Goal: Task Accomplishment & Management: Complete application form

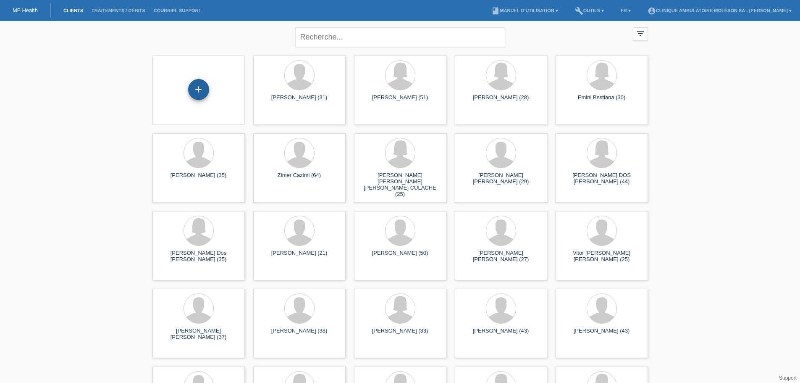
click at [206, 92] on div "+" at bounding box center [198, 89] width 21 height 21
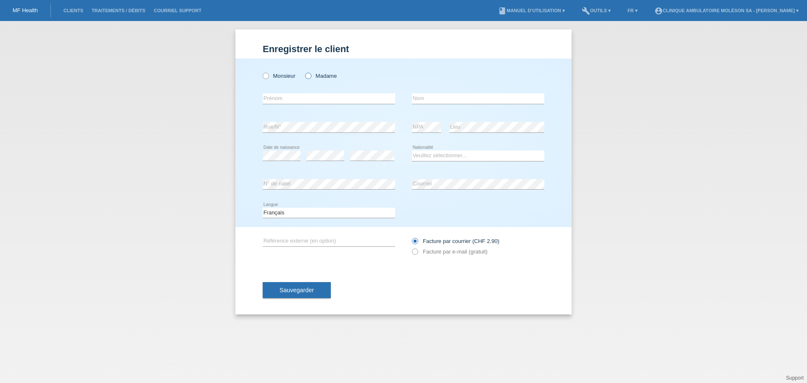
click at [333, 75] on label "Madame" at bounding box center [321, 76] width 32 height 6
click at [310, 75] on input "Madame" at bounding box center [307, 75] width 5 height 5
radio input "true"
click at [284, 97] on input "text" at bounding box center [329, 98] width 132 height 11
drag, startPoint x: 284, startPoint y: 97, endPoint x: 465, endPoint y: 101, distance: 181.1
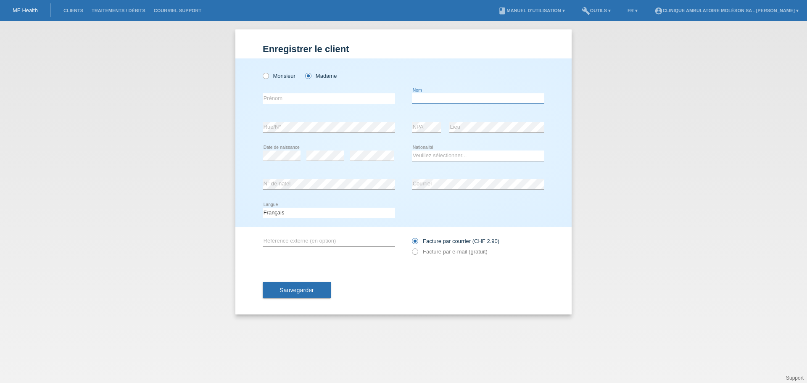
click at [465, 101] on input "text" at bounding box center [478, 98] width 132 height 11
paste input "RABAH"
type input "RABAH"
click at [339, 99] on input "text" at bounding box center [329, 98] width 132 height 11
click at [276, 97] on input "text" at bounding box center [329, 98] width 132 height 11
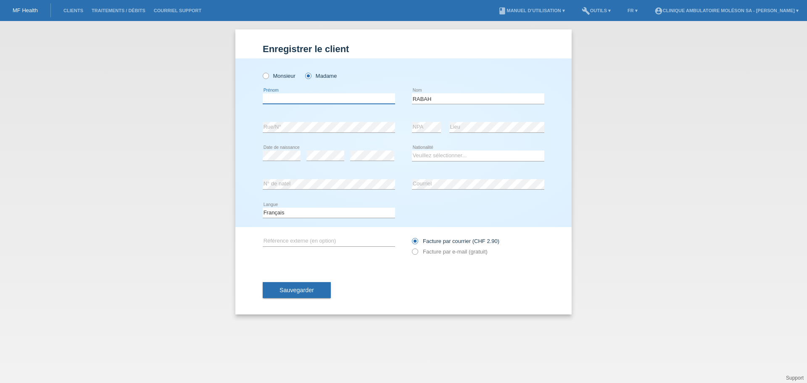
paste input "Dorsaf"
type input "Dorsaf"
click at [405, 125] on div "error Rue/N° error NPA error Lieu" at bounding box center [403, 127] width 281 height 29
click at [445, 154] on select "Veuillez sélectionner... Suisse Allemagne Autriche Liechtenstein ------------ A…" at bounding box center [478, 155] width 132 height 10
click at [436, 156] on select "Veuillez sélectionner... Suisse Allemagne Autriche Liechtenstein ------------ A…" at bounding box center [478, 155] width 132 height 10
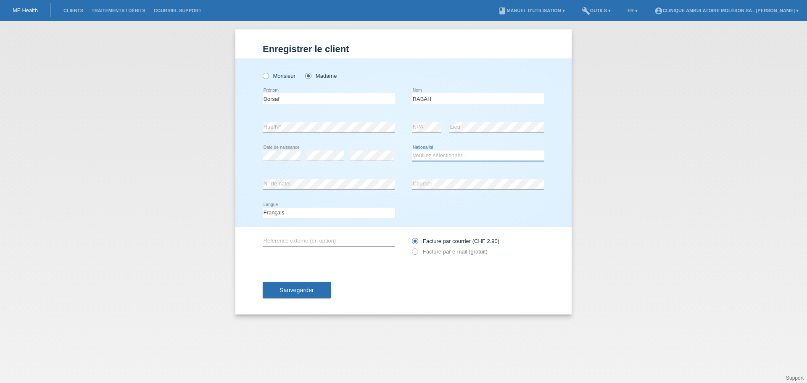
select select "TN"
click at [412, 150] on select "Veuillez sélectionner... Suisse Allemagne Autriche Liechtenstein ------------ A…" at bounding box center [478, 155] width 132 height 10
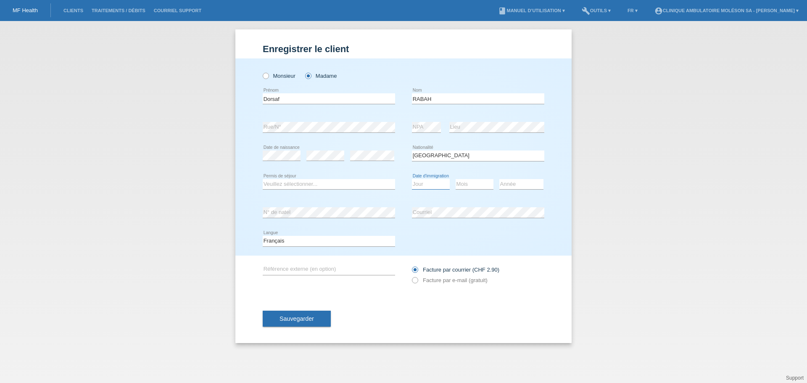
click at [423, 184] on select "Jour 01 02 03 04 05 06 07 08 09 10 11" at bounding box center [431, 184] width 38 height 10
select select "03"
click at [412, 179] on select "Jour 01 02 03 04 05 06 07 08 09 10 11" at bounding box center [431, 184] width 38 height 10
click at [486, 184] on select "Mois 01 02 03 04 05 06 07 08 09 10 11" at bounding box center [474, 184] width 38 height 10
select select "08"
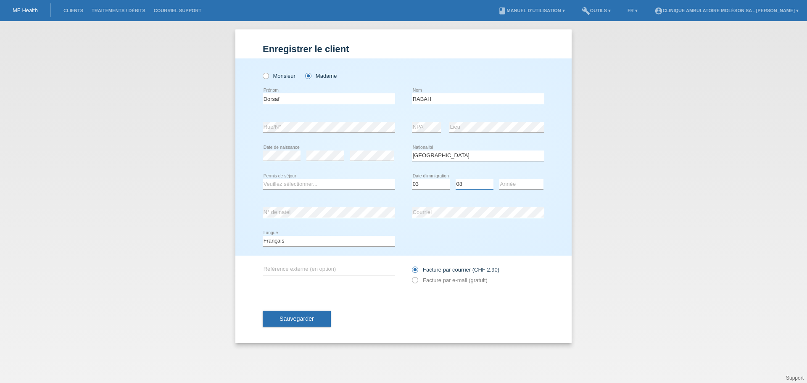
click at [455, 179] on select "Mois 01 02 03 04 05 06 07 08 09 10 11" at bounding box center [474, 184] width 38 height 10
click at [520, 181] on select "Année 2025 2024 2023 2022 2021 2020 2019 2018 2017 2016 2015 2014 2013 2012 201…" at bounding box center [521, 184] width 44 height 10
select select "2022"
click at [499, 179] on select "Année 2025 2024 2023 2022 2021 2020 2019 2018 2017 2016 2015 2014 2013 2012 201…" at bounding box center [521, 184] width 44 height 10
click at [312, 183] on select "Veuillez sélectionner... C B B - Statut de réfugié Autre" at bounding box center [329, 184] width 132 height 10
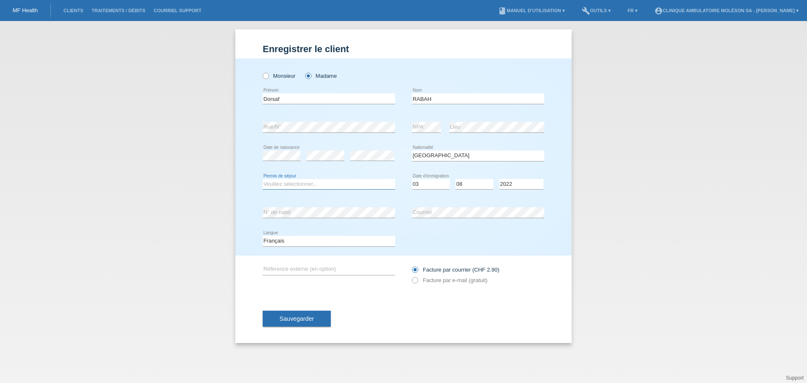
click at [342, 187] on select "Veuillez sélectionner... C B B - Statut de réfugié Autre" at bounding box center [329, 184] width 132 height 10
select select "O"
click at [263, 179] on select "Veuillez sélectionner... C B B - Statut de réfugié Autre" at bounding box center [329, 184] width 132 height 10
click at [347, 185] on select "Veuillez sélectionner... C B B - Statut de réfugié Autre" at bounding box center [329, 184] width 132 height 10
click at [201, 205] on div "Enregistrer le client Enregistrer le client Enregistrer le client Monsieur Mada…" at bounding box center [403, 202] width 807 height 362
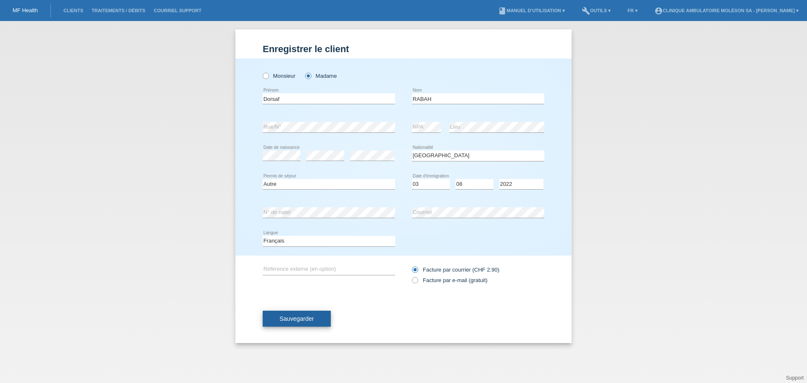
click at [292, 321] on span "Sauvegarder" at bounding box center [296, 318] width 34 height 7
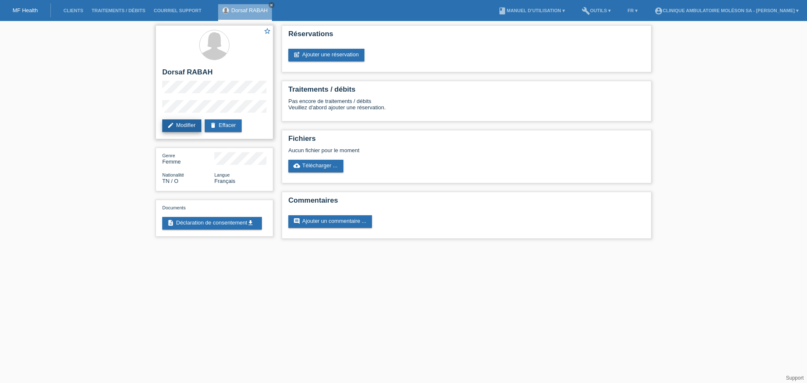
click at [177, 126] on link "edit Modifier" at bounding box center [181, 125] width 39 height 13
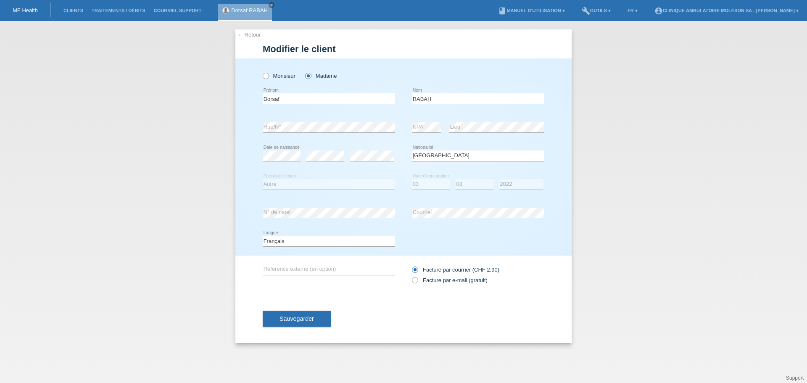
select select "TN"
select select "O"
select select "03"
select select "08"
select select "2022"
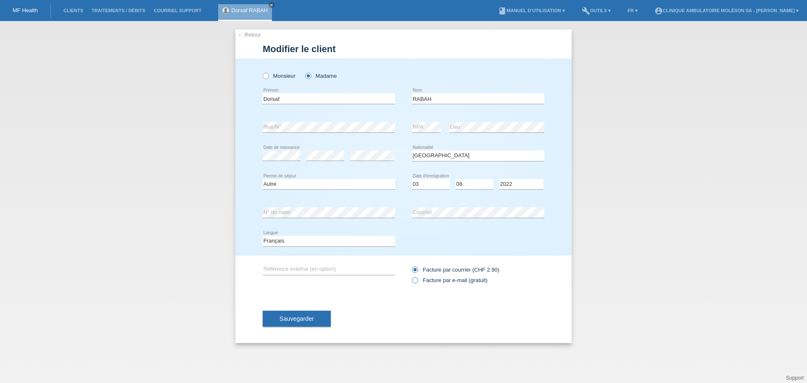
click at [420, 280] on label "Facture par e-mail (gratuit)" at bounding box center [450, 280] width 76 height 6
click at [417, 280] on input "Facture par e-mail (gratuit)" at bounding box center [414, 282] width 5 height 11
radio input "true"
click at [305, 321] on span "Sauvegarder" at bounding box center [296, 318] width 34 height 7
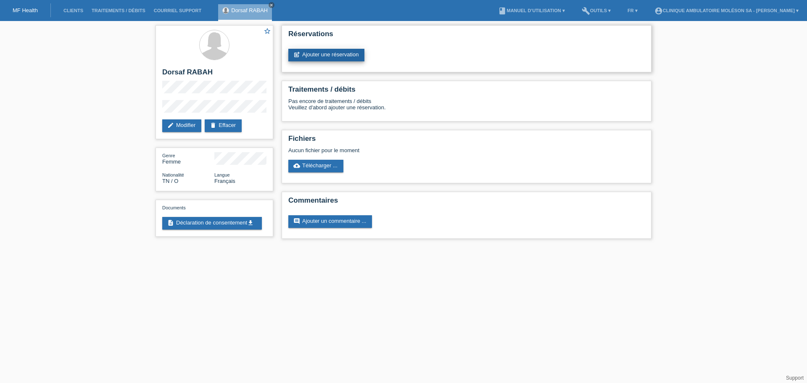
click at [308, 52] on link "post_add Ajouter une réservation" at bounding box center [326, 55] width 76 height 13
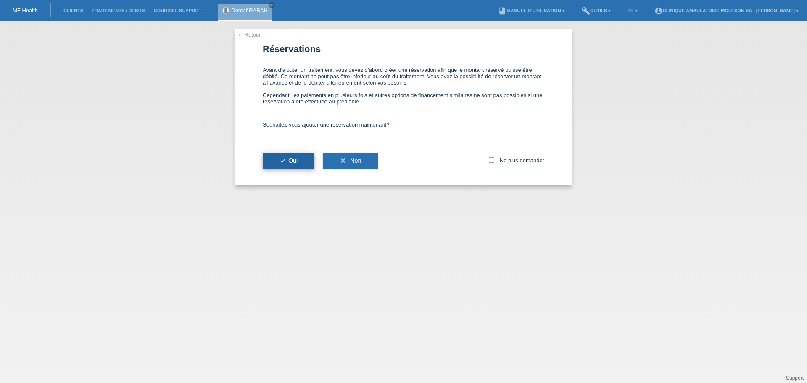
click at [278, 165] on button "check Oui" at bounding box center [289, 160] width 52 height 16
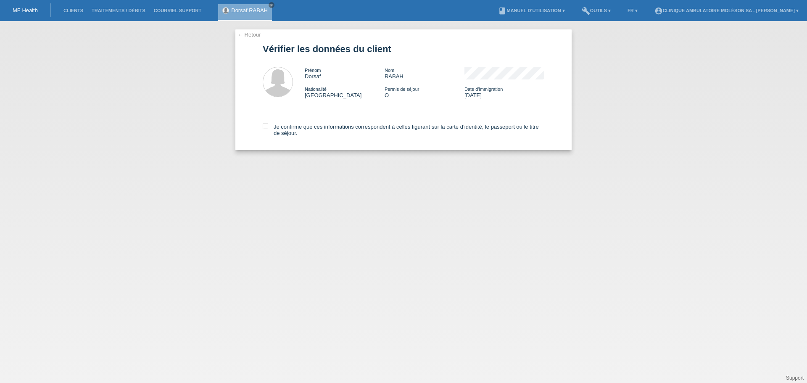
click at [211, 212] on div "← Retour Vérifier les données du client Prénom Dorsaf Nom RABAH Nationalité [DE…" at bounding box center [403, 202] width 807 height 362
click at [278, 130] on label "Je confirme que ces informations correspondent à celles figurant sur la carte d…" at bounding box center [403, 130] width 281 height 13
click at [268, 129] on input "Je confirme que ces informations correspondent à celles figurant sur la carte d…" at bounding box center [265, 126] width 5 height 5
checkbox input "true"
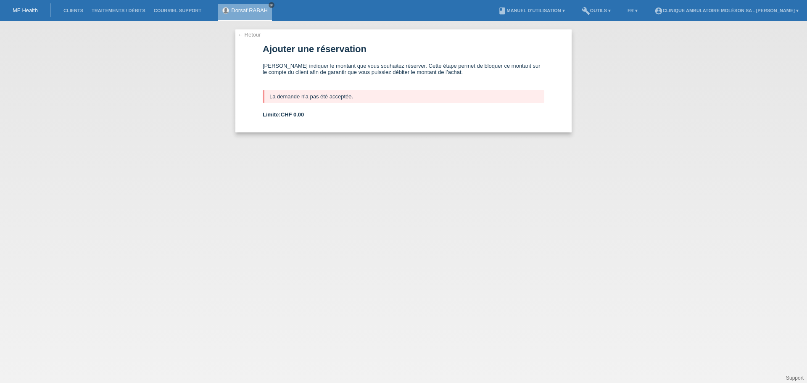
click at [272, 3] on link "close" at bounding box center [271, 5] width 6 height 6
click at [60, 9] on link "Clients" at bounding box center [73, 10] width 28 height 5
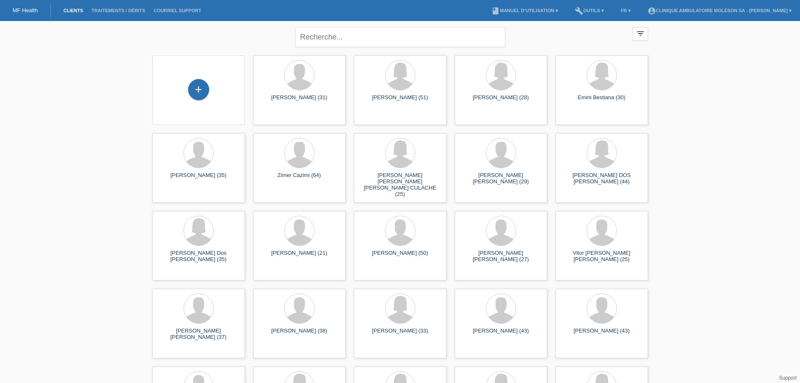
click at [31, 12] on link "MF Health" at bounding box center [25, 10] width 25 height 6
click at [52, 8] on nav "MF Health Clients Traitements / débits Courriel Support menu account_circle Cli…" at bounding box center [400, 10] width 800 height 21
click at [324, 35] on input "text" at bounding box center [400, 37] width 210 height 20
type input "raba"
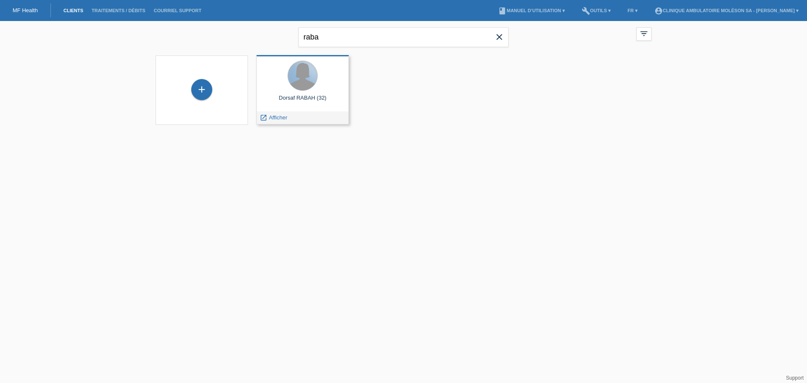
click at [300, 81] on div at bounding box center [302, 75] width 29 height 29
click at [281, 117] on span "Afficher" at bounding box center [278, 117] width 18 height 6
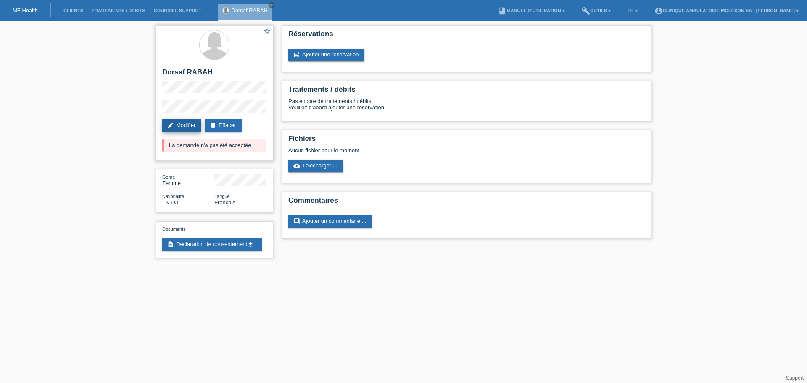
click at [171, 121] on link "edit Modifier" at bounding box center [181, 125] width 39 height 13
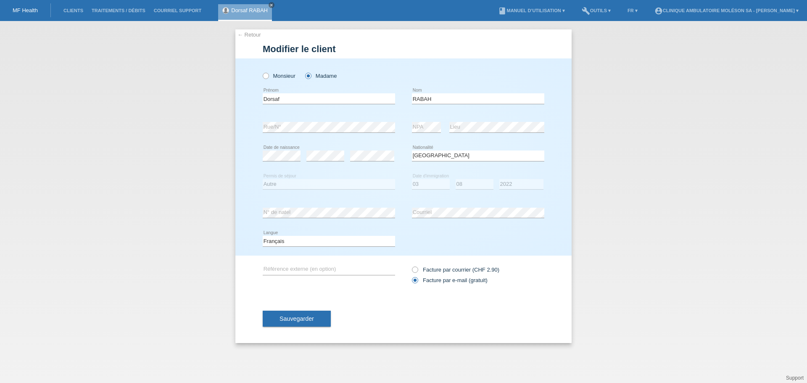
select select "TN"
select select "O"
select select "03"
select select "08"
select select "2022"
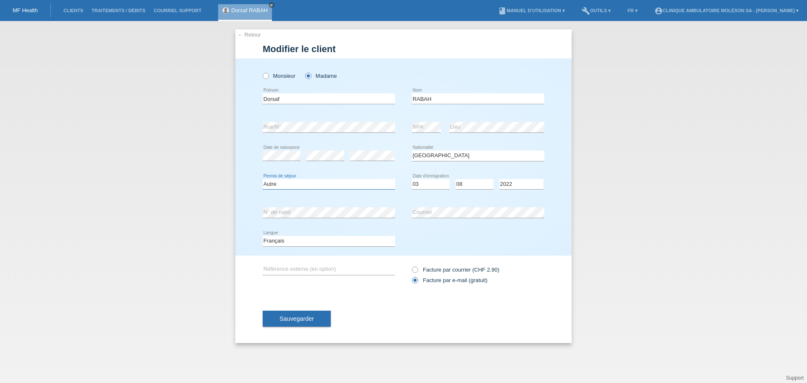
click at [347, 187] on select "Veuillez sélectionner... C B B - Statut de réfugié Autre" at bounding box center [329, 184] width 132 height 10
select select "B"
click at [263, 179] on select "Veuillez sélectionner... C B B - Statut de réfugié Autre" at bounding box center [329, 184] width 132 height 10
click at [308, 323] on button "Sauvegarder" at bounding box center [297, 318] width 68 height 16
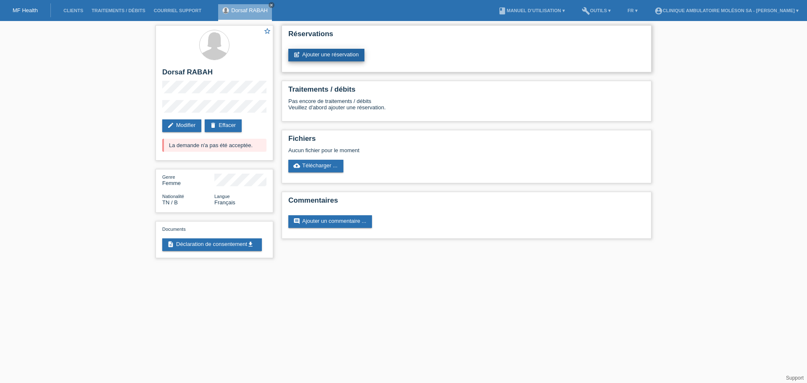
click at [321, 60] on link "post_add Ajouter une réservation" at bounding box center [326, 55] width 76 height 13
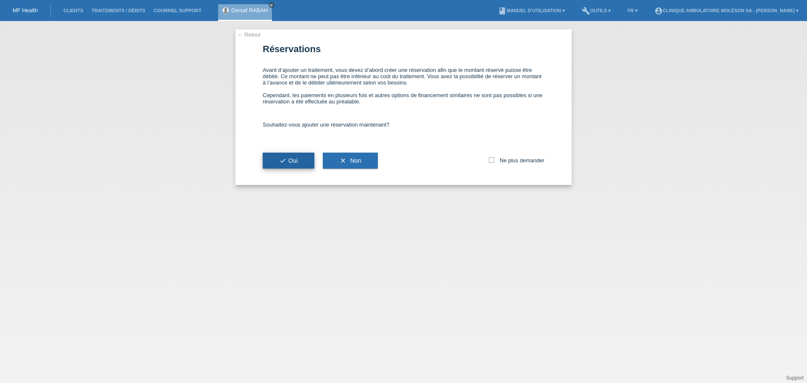
click at [297, 163] on span "check Oui" at bounding box center [288, 160] width 18 height 7
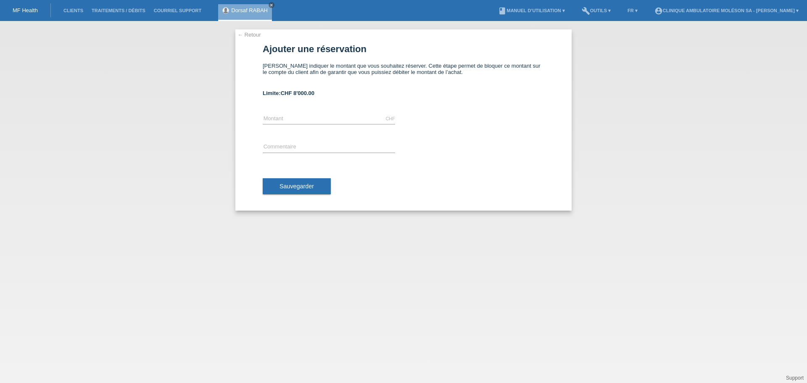
click at [377, 198] on div "Sauvegarder" at bounding box center [403, 186] width 281 height 49
click at [500, 262] on div "← Retour Ajouter une réservation Veuillez indiquer le montant que vous souhaite…" at bounding box center [403, 202] width 807 height 362
